Goal: Navigation & Orientation: Find specific page/section

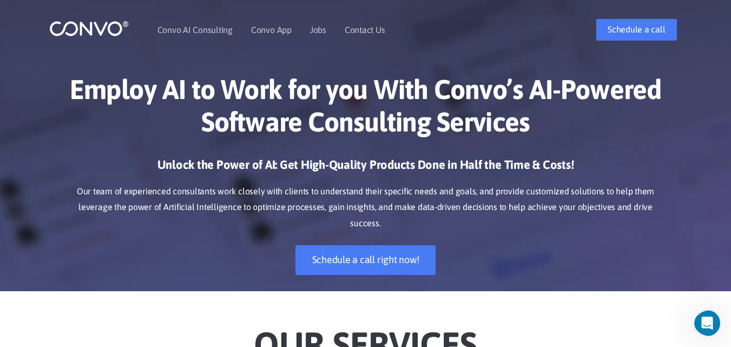
click at [156, 89] on h1 "Employ AI to Work for you With Convo’s AI-Powered Software Consulting Services" at bounding box center [365, 109] width 600 height 73
click at [511, 156] on div "Employ AI to Work for you With Convo’s AI-Powered Software Consulting Services …" at bounding box center [365, 174] width 617 height 234
click at [322, 27] on link "Jobs" at bounding box center [318, 29] width 16 height 9
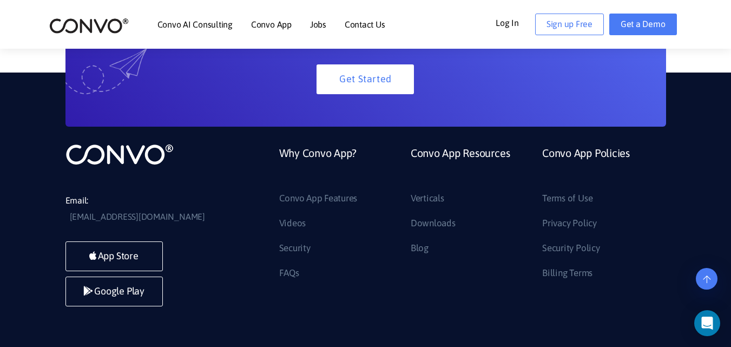
scroll to position [1137, 0]
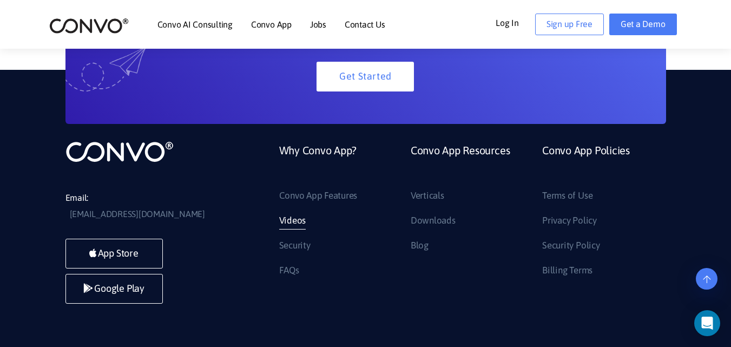
click at [290, 220] on link "Videos" at bounding box center [292, 220] width 27 height 17
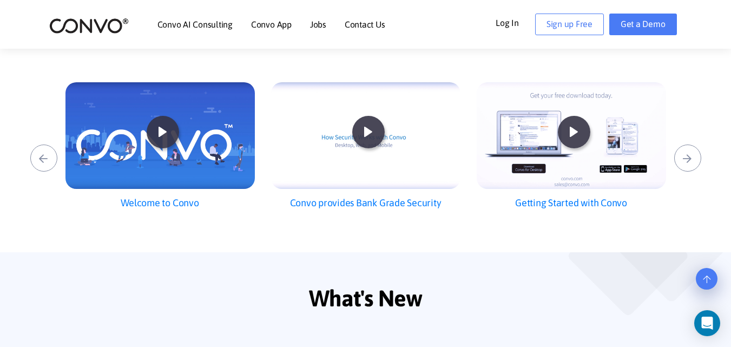
scroll to position [298, 0]
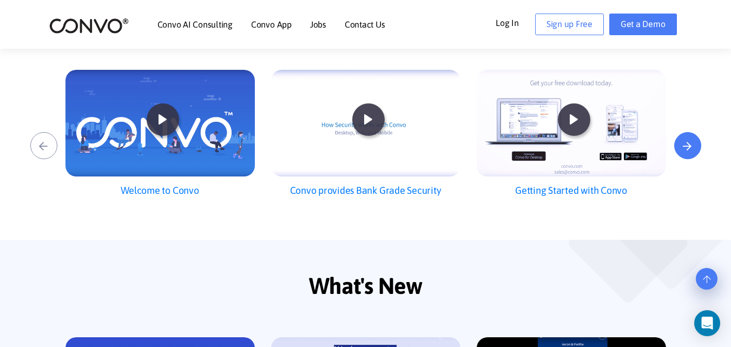
click at [687, 144] on button "›" at bounding box center [687, 145] width 27 height 27
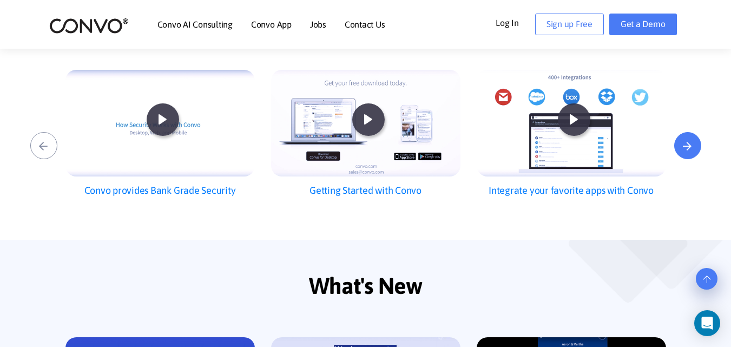
click at [687, 144] on button "›" at bounding box center [687, 145] width 27 height 27
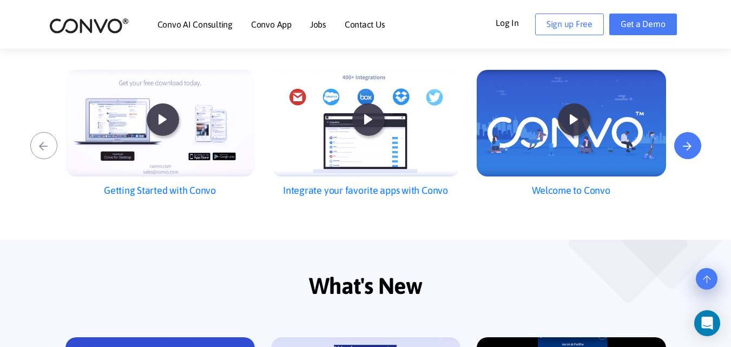
click at [687, 144] on button "›" at bounding box center [687, 145] width 27 height 27
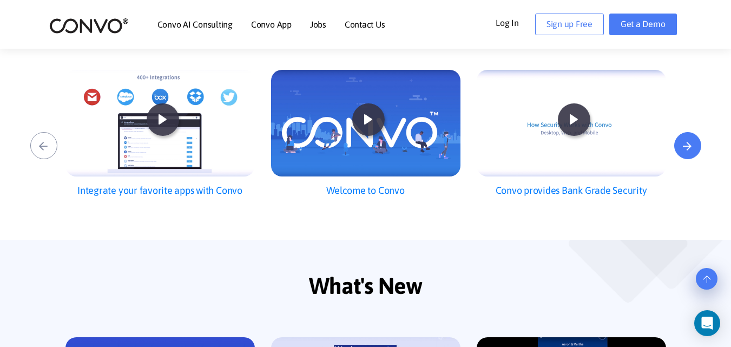
click at [687, 144] on button "›" at bounding box center [687, 145] width 27 height 27
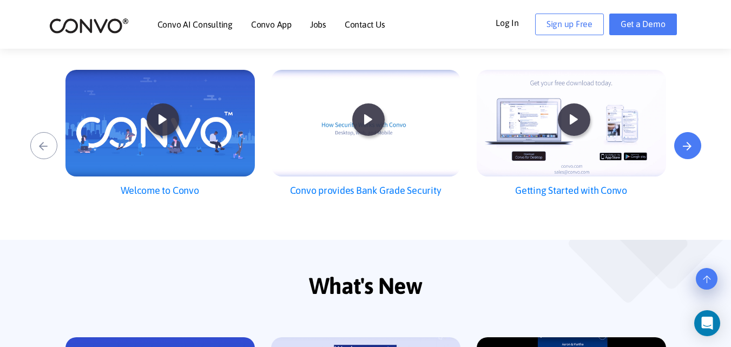
click at [691, 146] on button "›" at bounding box center [687, 145] width 27 height 27
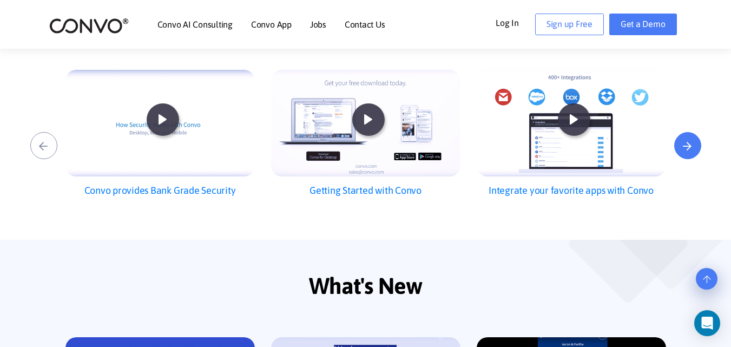
click at [691, 146] on button "›" at bounding box center [687, 145] width 27 height 27
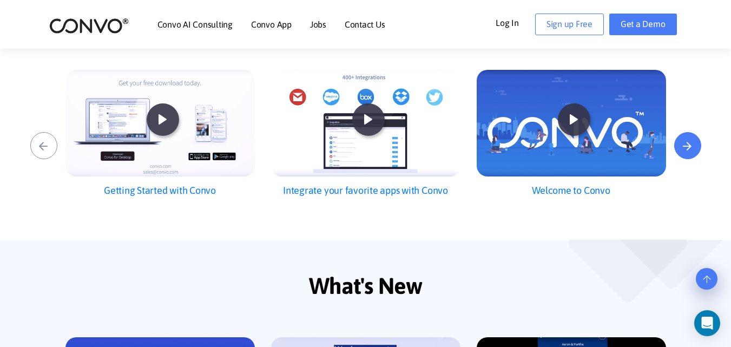
click at [691, 146] on button "›" at bounding box center [687, 145] width 27 height 27
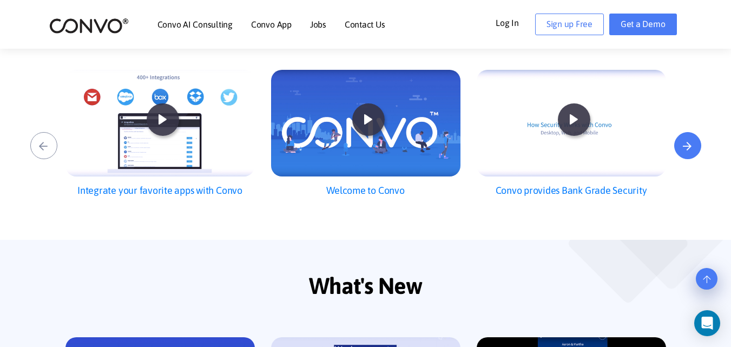
click at [691, 146] on button "›" at bounding box center [687, 145] width 27 height 27
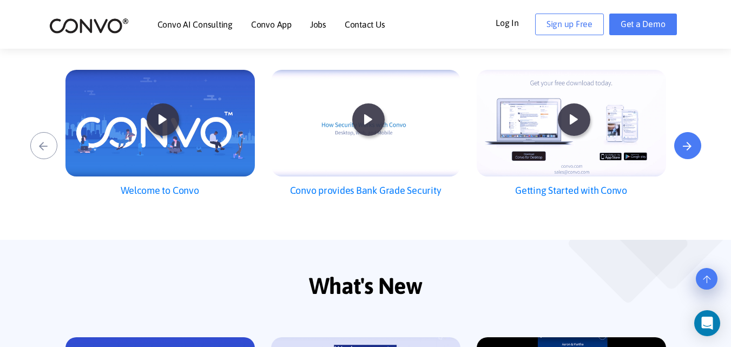
click at [691, 146] on button "›" at bounding box center [687, 145] width 27 height 27
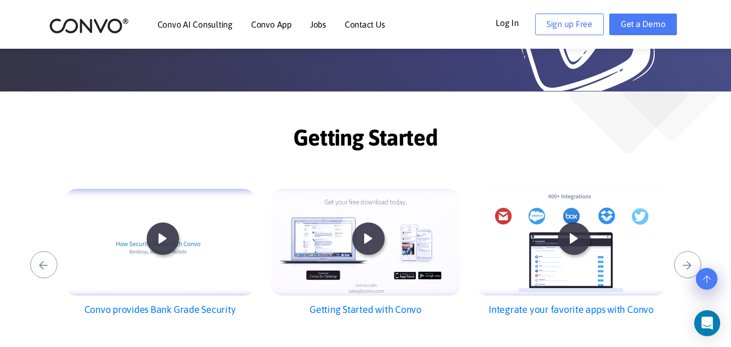
scroll to position [0, 0]
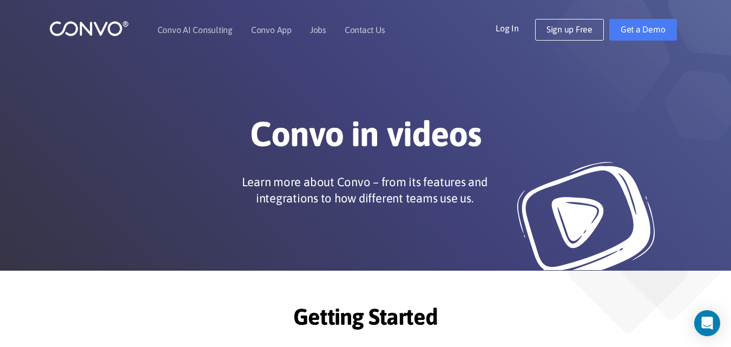
click at [92, 37] on div at bounding box center [95, 29] width 92 height 25
click at [89, 27] on img at bounding box center [89, 28] width 80 height 17
